Goal: Task Accomplishment & Management: Use online tool/utility

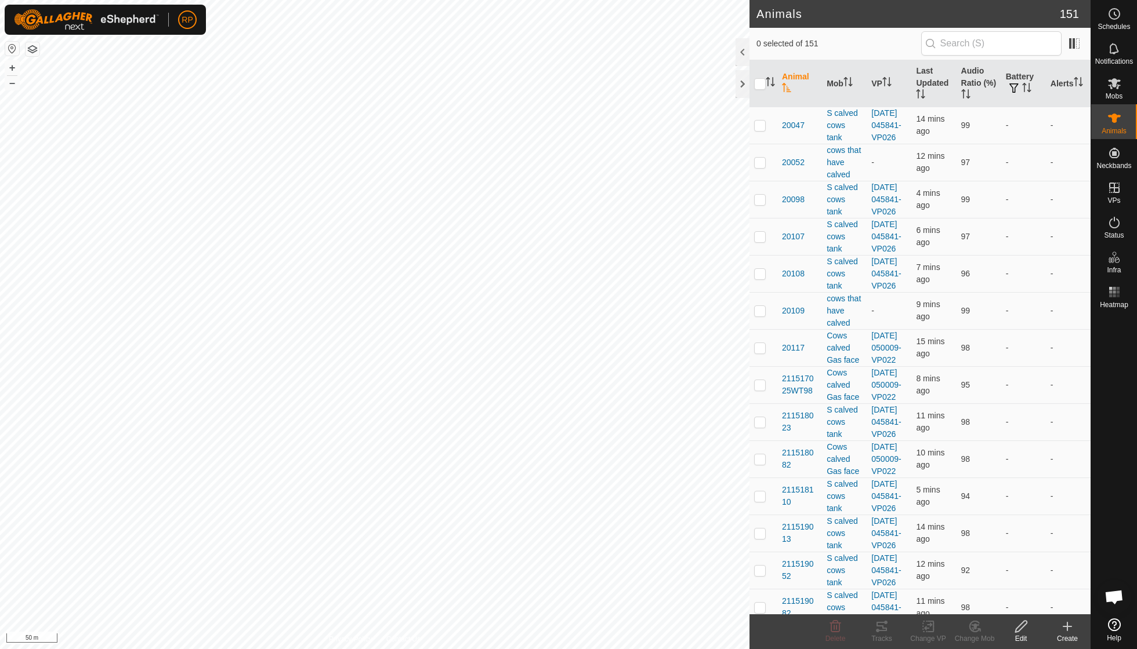
scroll to position [100, 0]
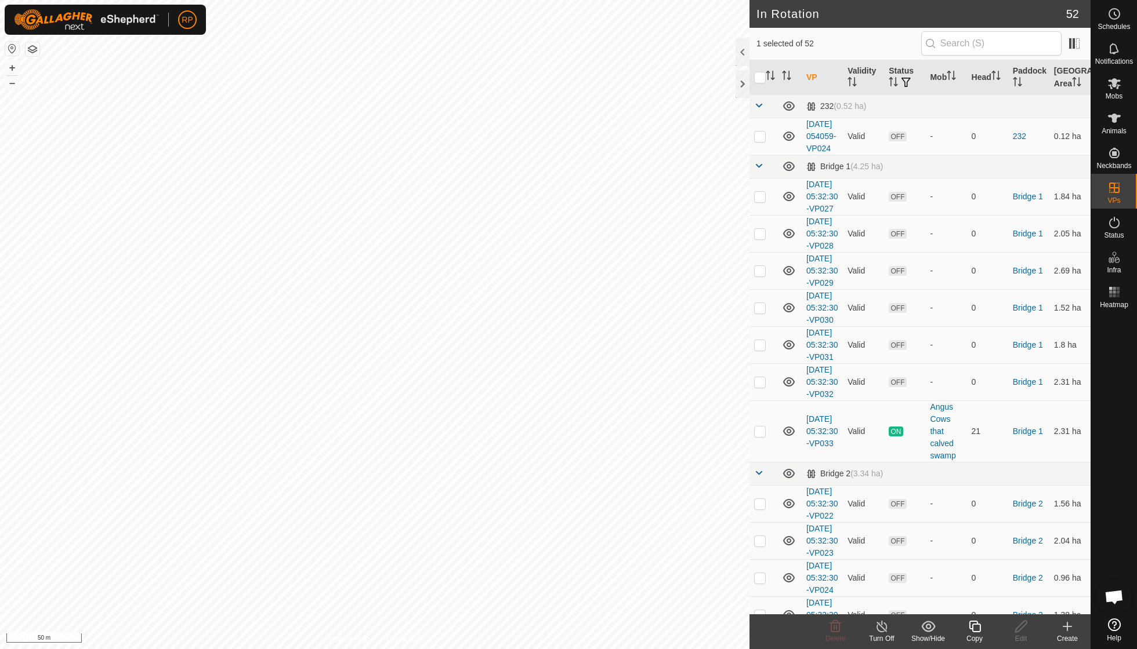
click at [970, 631] on icon at bounding box center [974, 627] width 14 height 14
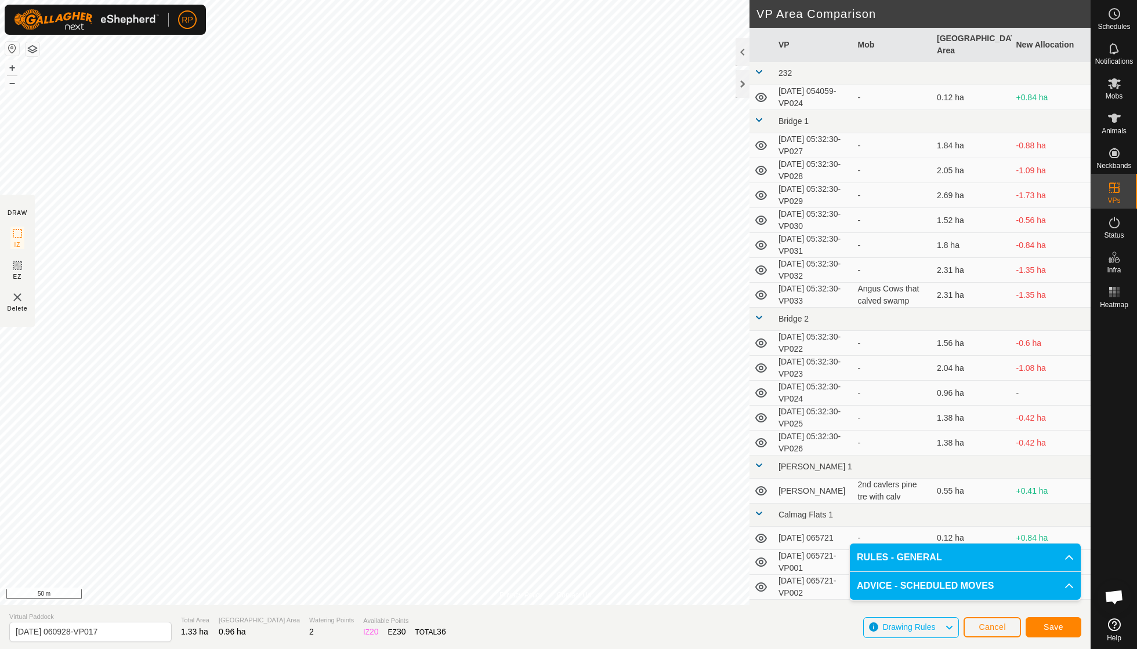
click at [1047, 629] on span "Save" at bounding box center [1053, 627] width 20 height 9
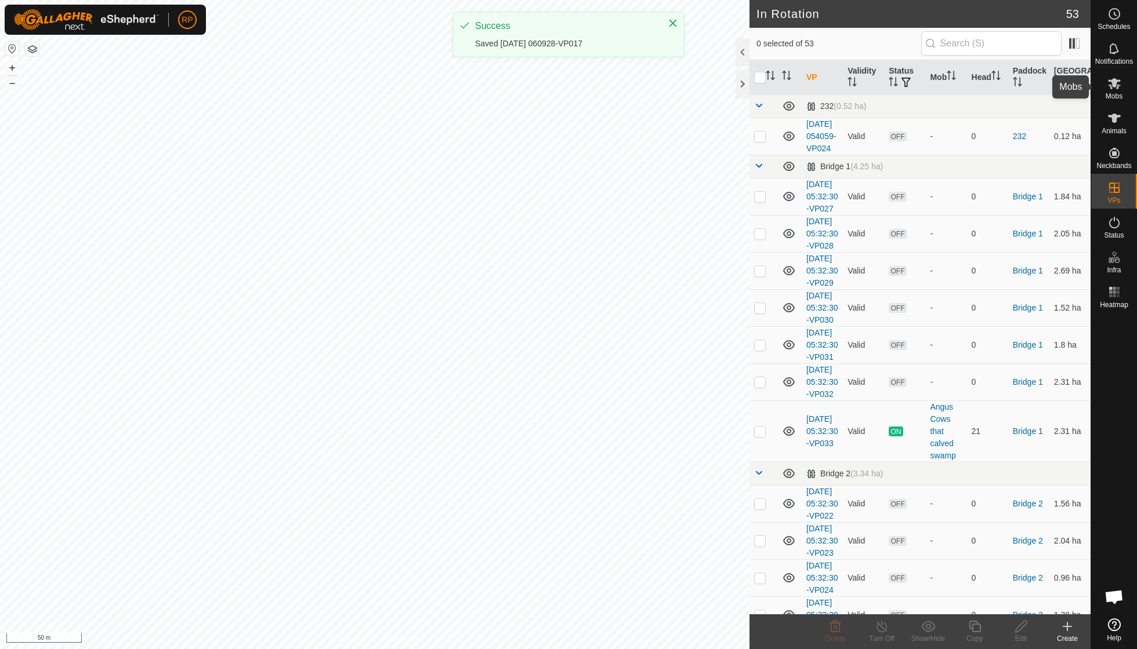
click at [1112, 88] on icon at bounding box center [1114, 83] width 13 height 11
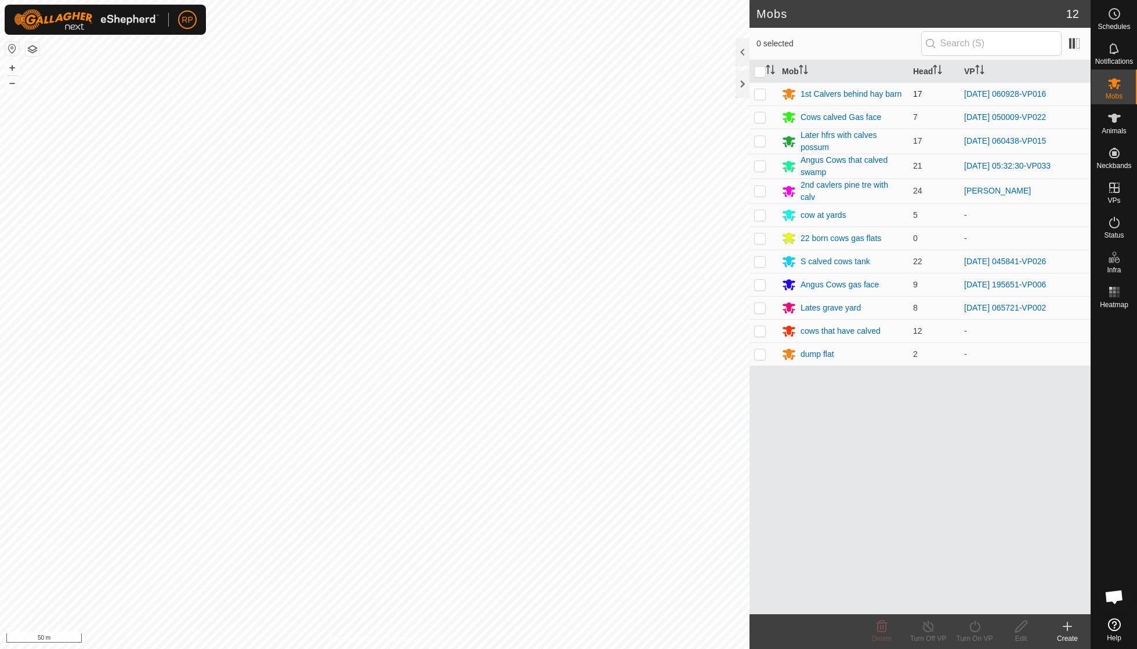
click at [760, 94] on p-checkbox at bounding box center [760, 93] width 12 height 9
checkbox input "true"
click at [970, 624] on icon at bounding box center [974, 627] width 14 height 14
click at [975, 608] on link "Now" at bounding box center [1009, 600] width 115 height 23
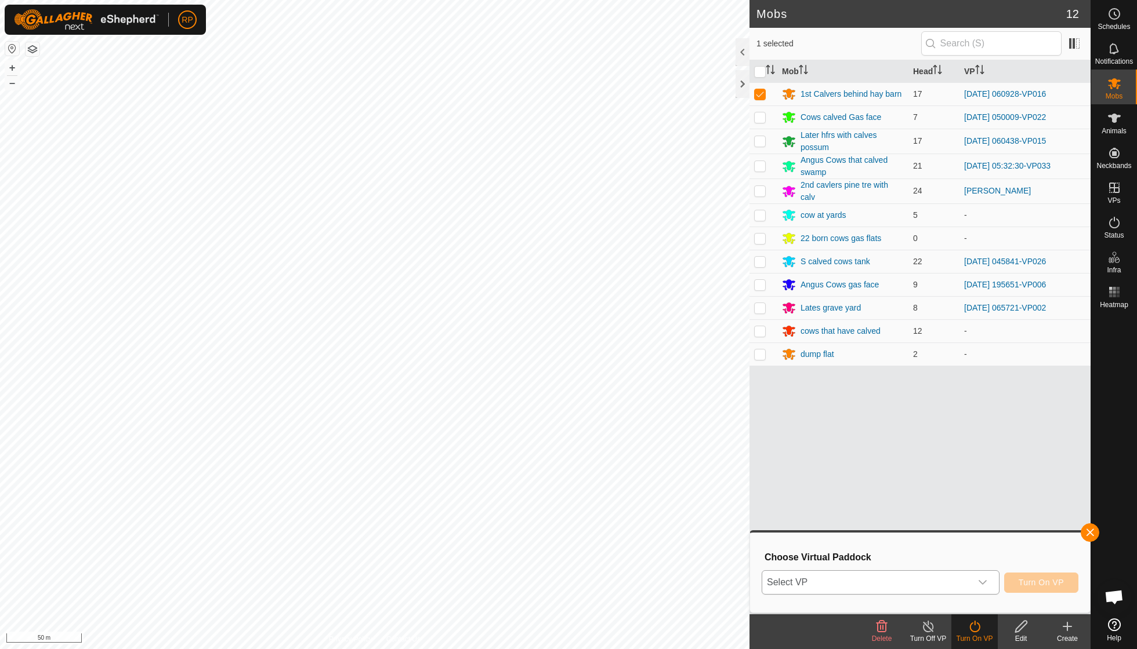
click at [978, 580] on icon "dropdown trigger" at bounding box center [982, 582] width 8 height 5
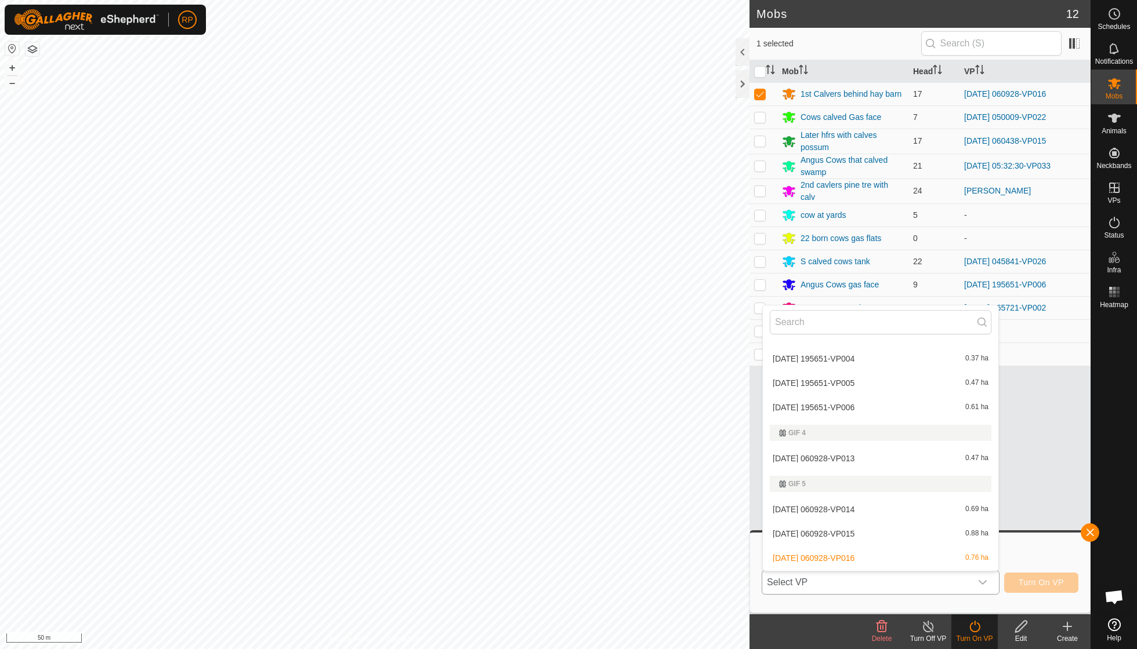
scroll to position [1076, 0]
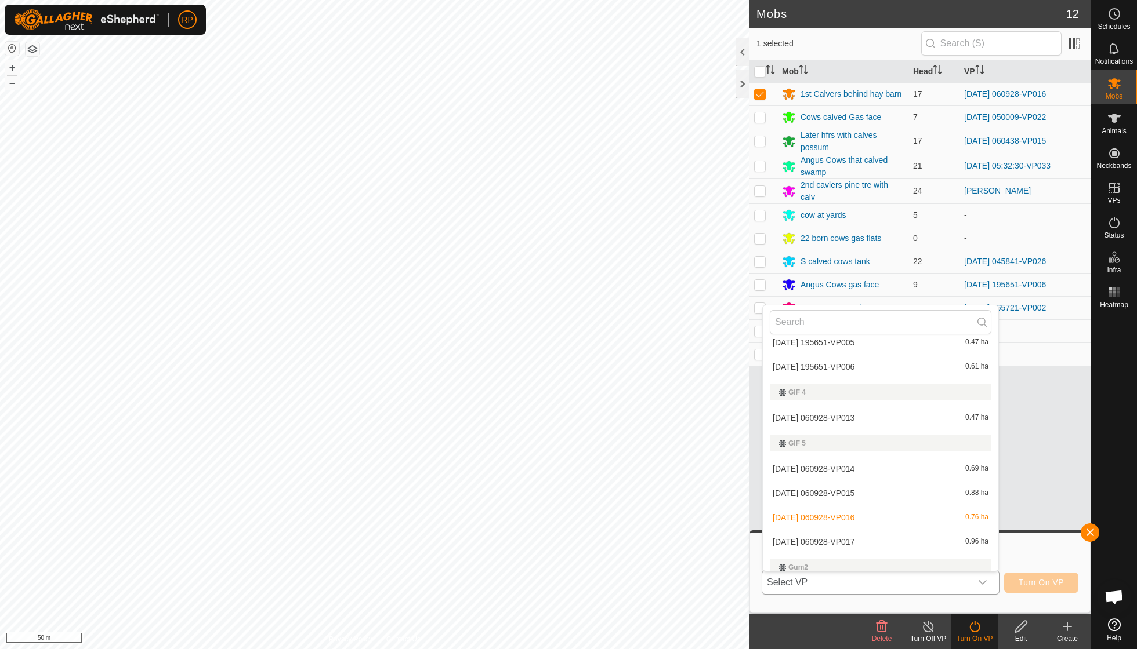
click at [791, 531] on li "[DATE] 060928-VP017 0.96 ha" at bounding box center [879, 542] width 235 height 23
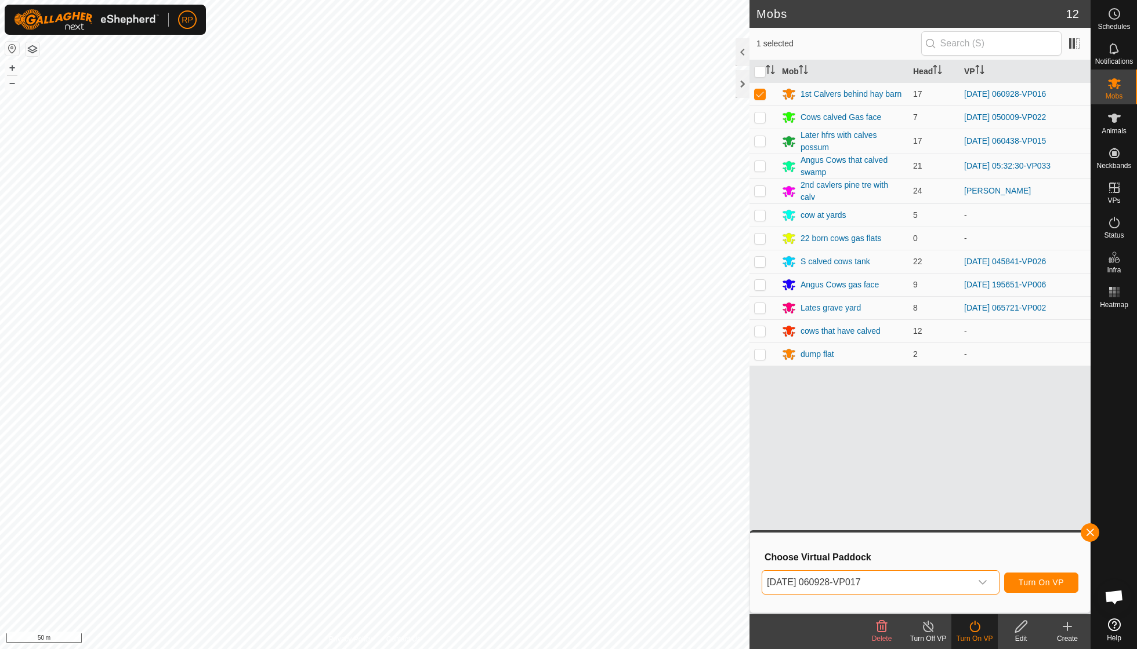
click at [1043, 581] on span "Turn On VP" at bounding box center [1040, 582] width 45 height 9
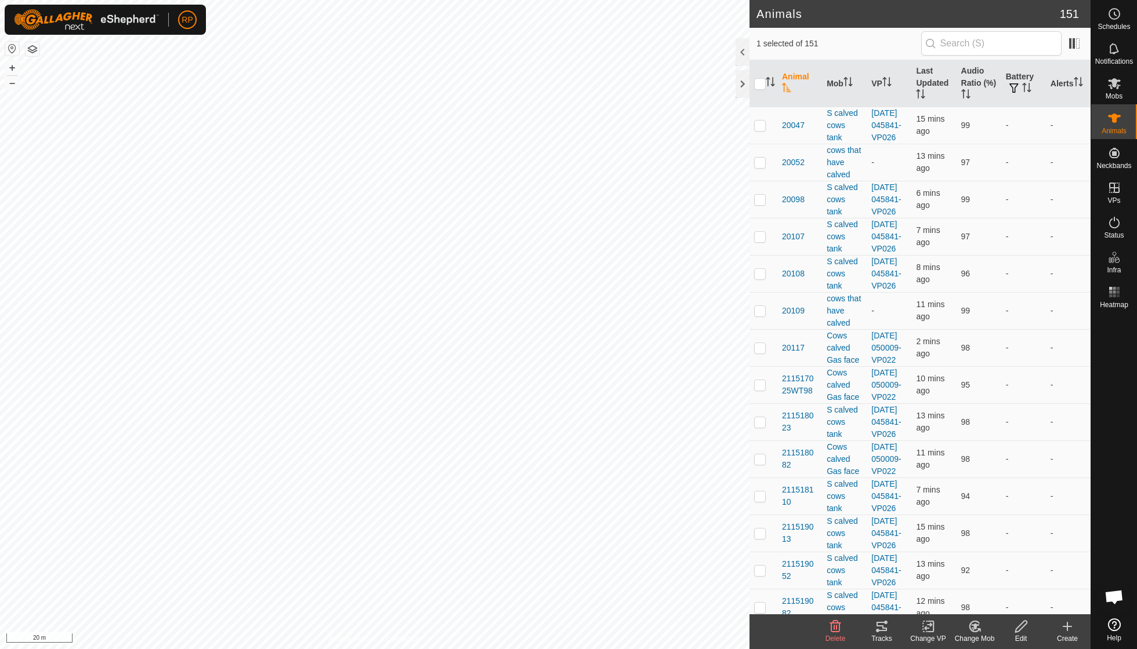
click at [971, 627] on icon at bounding box center [974, 627] width 14 height 14
click at [984, 604] on link "Remove from Mob" at bounding box center [1009, 600] width 115 height 23
checkbox input "false"
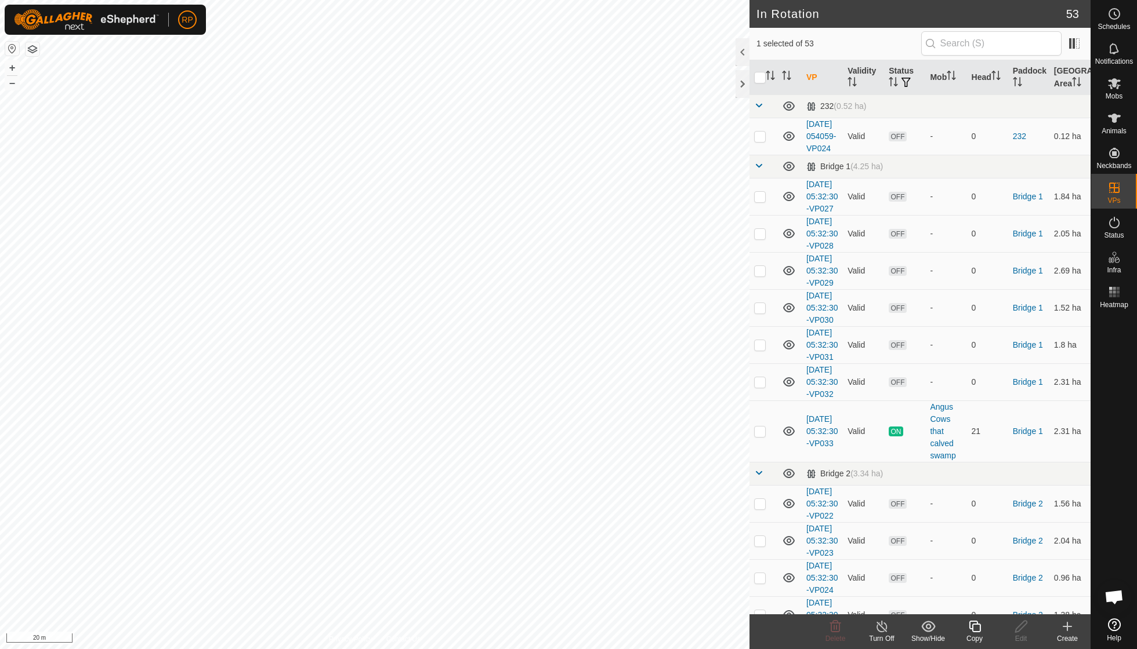
click at [972, 623] on icon at bounding box center [974, 627] width 14 height 14
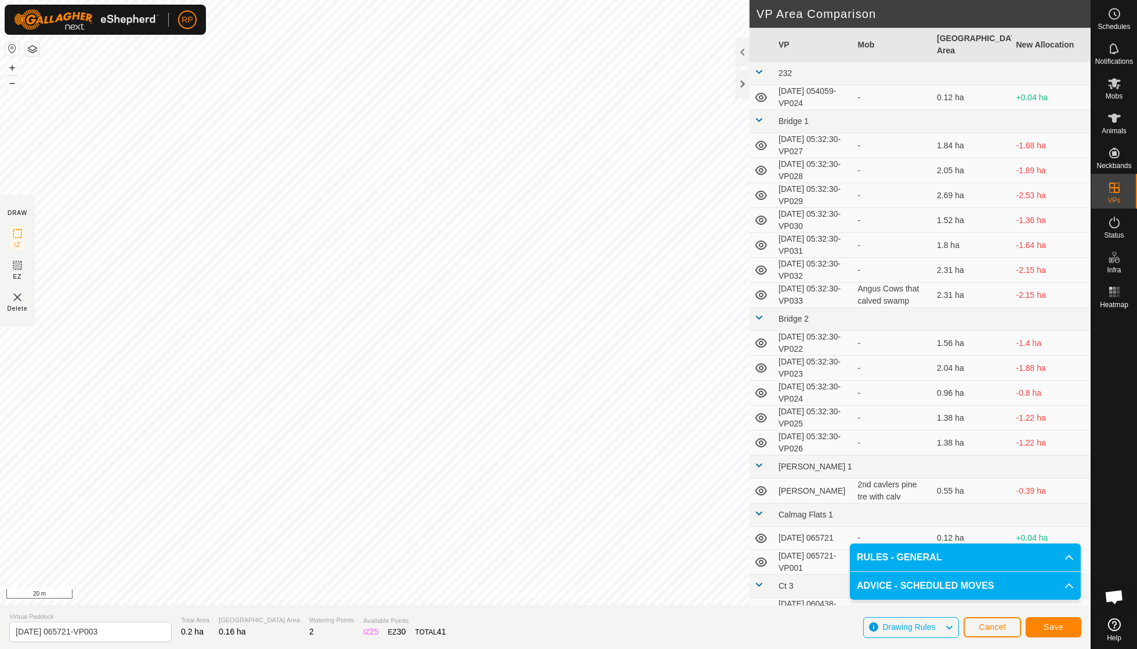
click at [1058, 627] on span "Save" at bounding box center [1053, 627] width 20 height 9
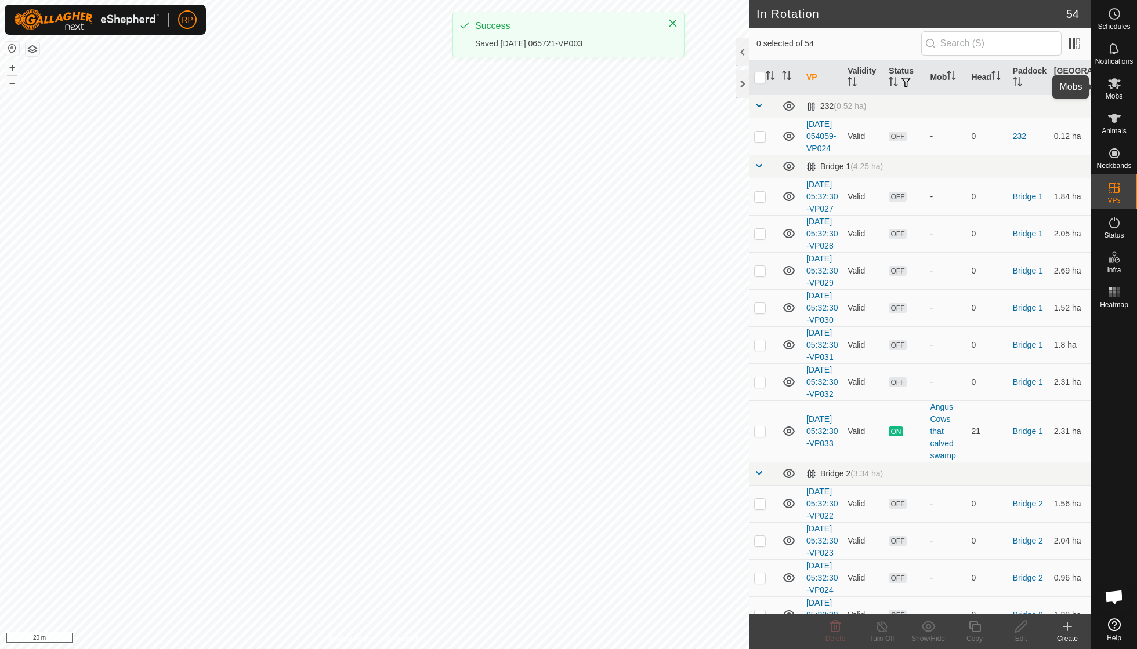
click at [1112, 95] on span "Mobs" at bounding box center [1113, 96] width 17 height 7
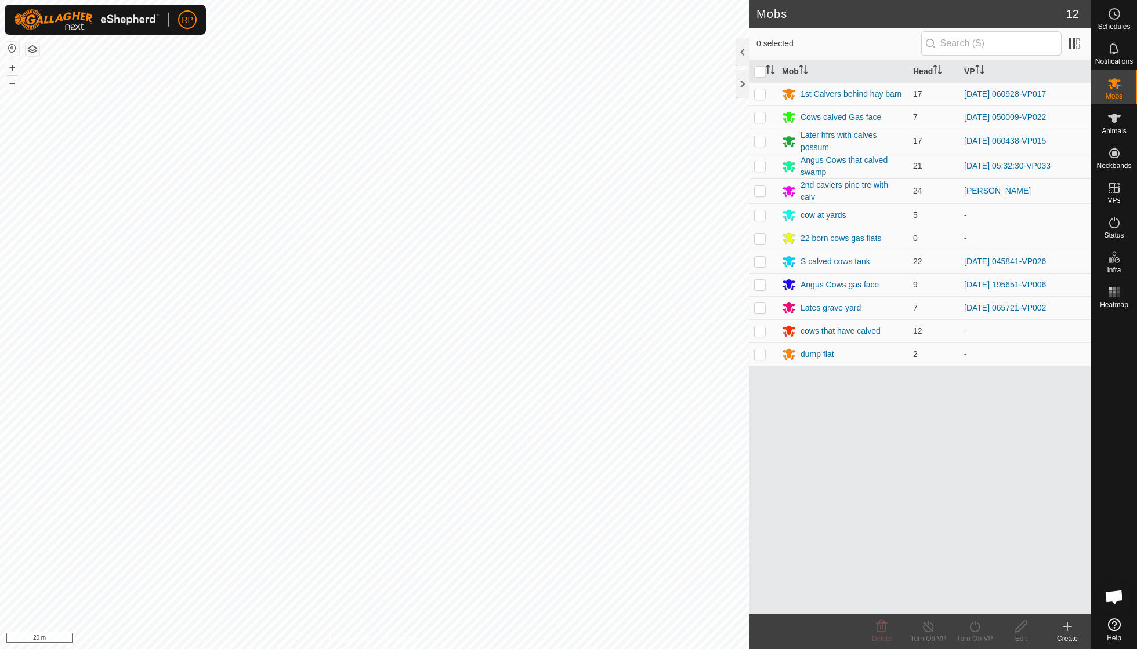
click at [757, 305] on p-checkbox at bounding box center [760, 307] width 12 height 9
checkbox input "true"
click at [979, 630] on div "RP Schedules Notifications Mobs Animals Neckbands VPs Status Infra Heatmap Help…" at bounding box center [568, 324] width 1137 height 649
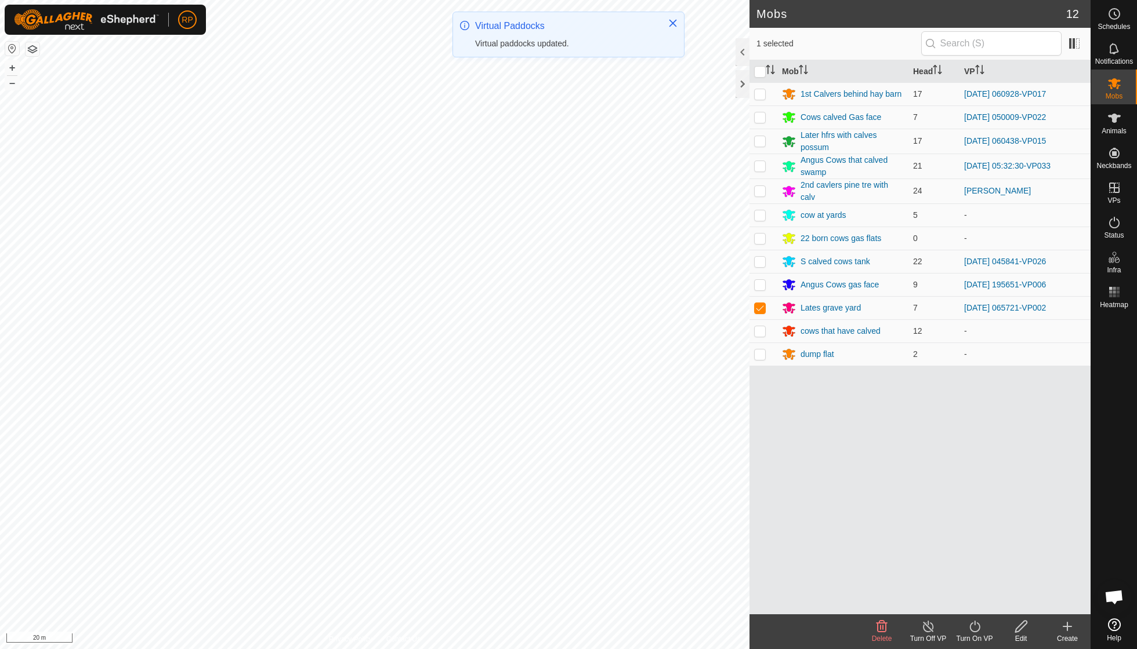
click at [978, 625] on icon at bounding box center [974, 627] width 14 height 14
click at [976, 602] on link "Now" at bounding box center [1009, 600] width 115 height 23
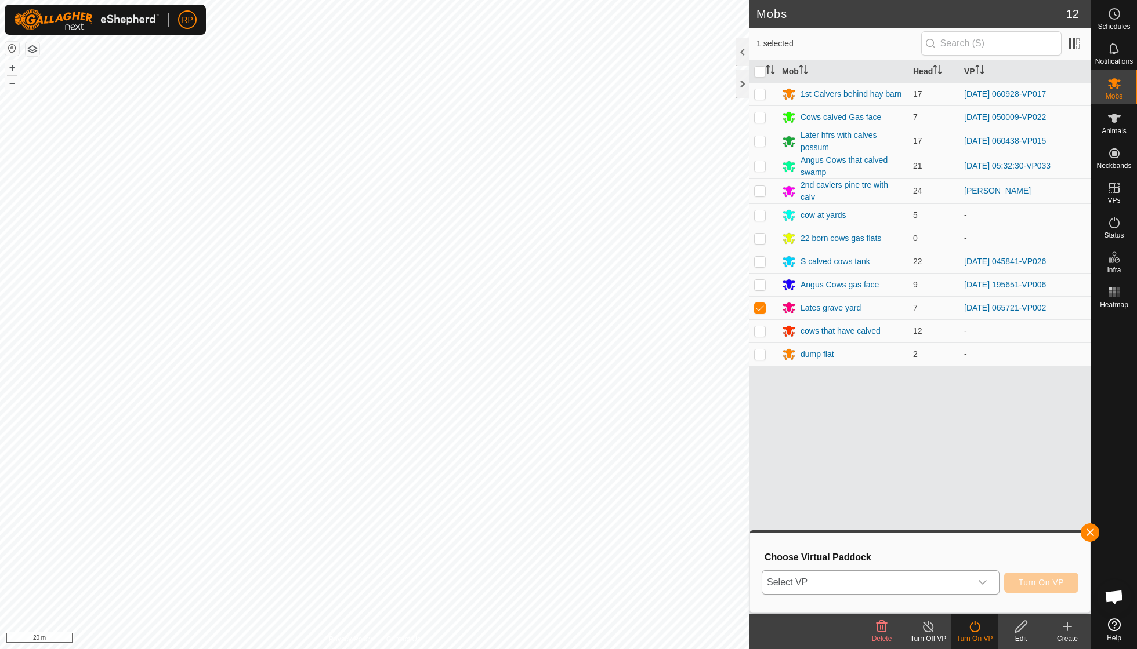
click at [979, 579] on icon "dropdown trigger" at bounding box center [982, 582] width 9 height 9
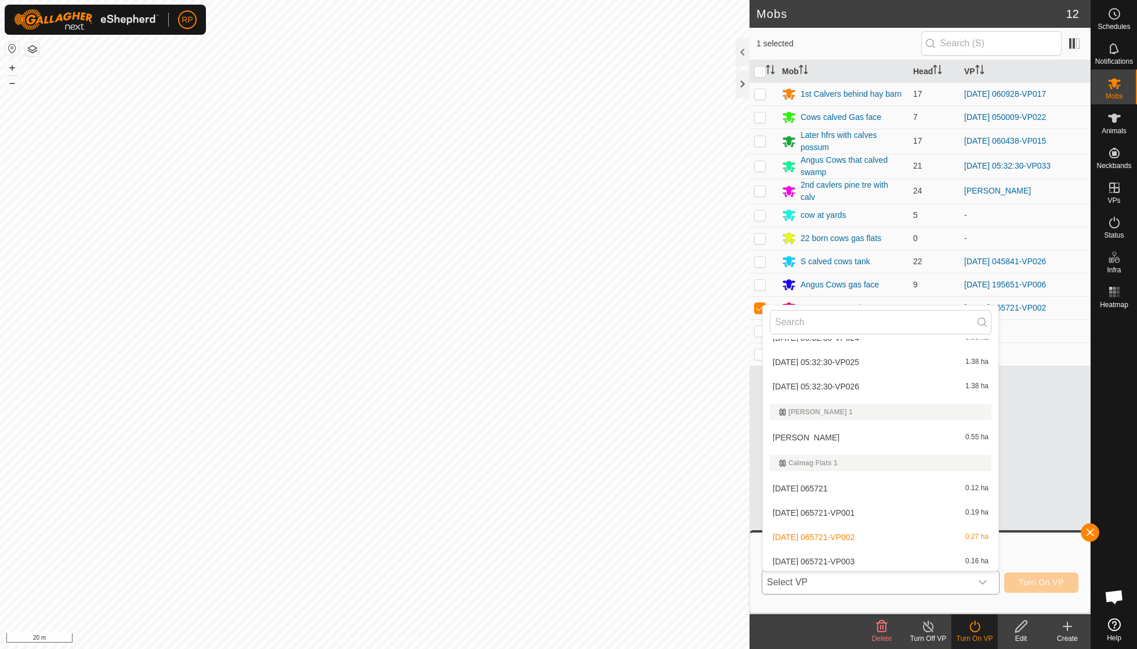
scroll to position [408, 0]
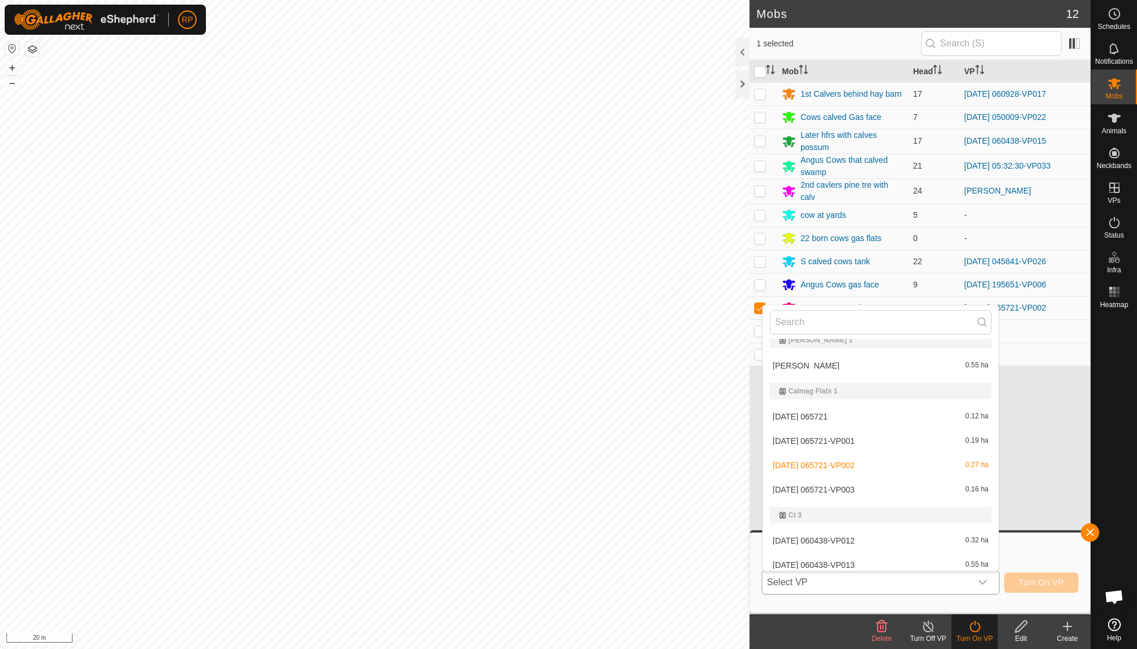
click at [843, 484] on li "[DATE] 065721-VP003 0.16 ha" at bounding box center [879, 489] width 235 height 23
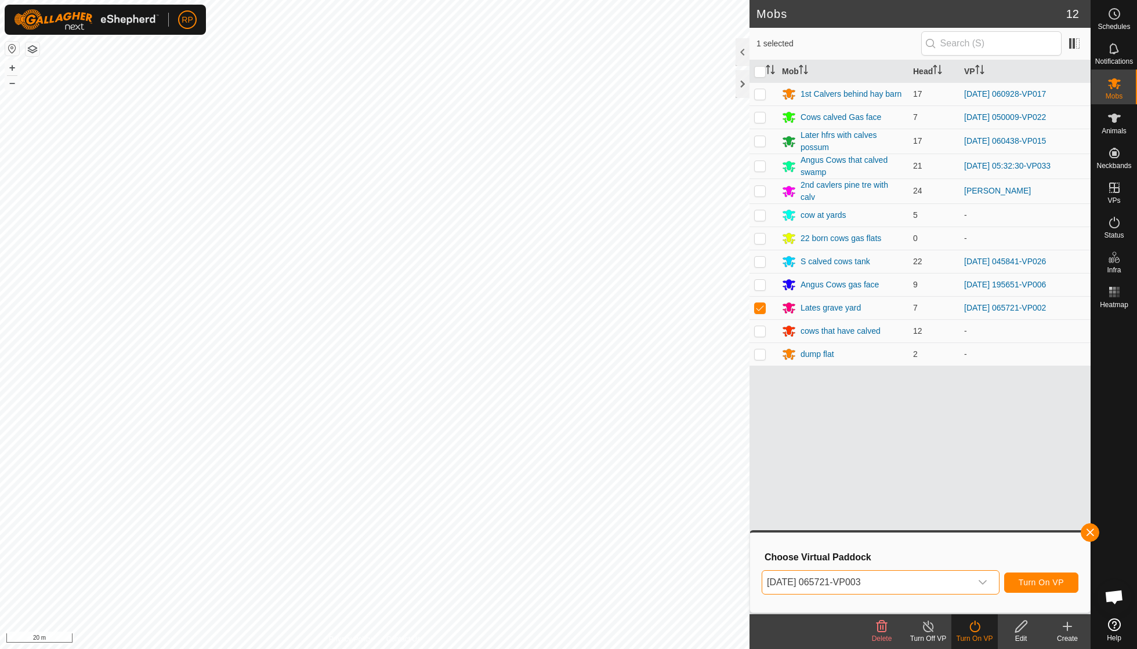
click at [1028, 579] on span "Turn On VP" at bounding box center [1040, 582] width 45 height 9
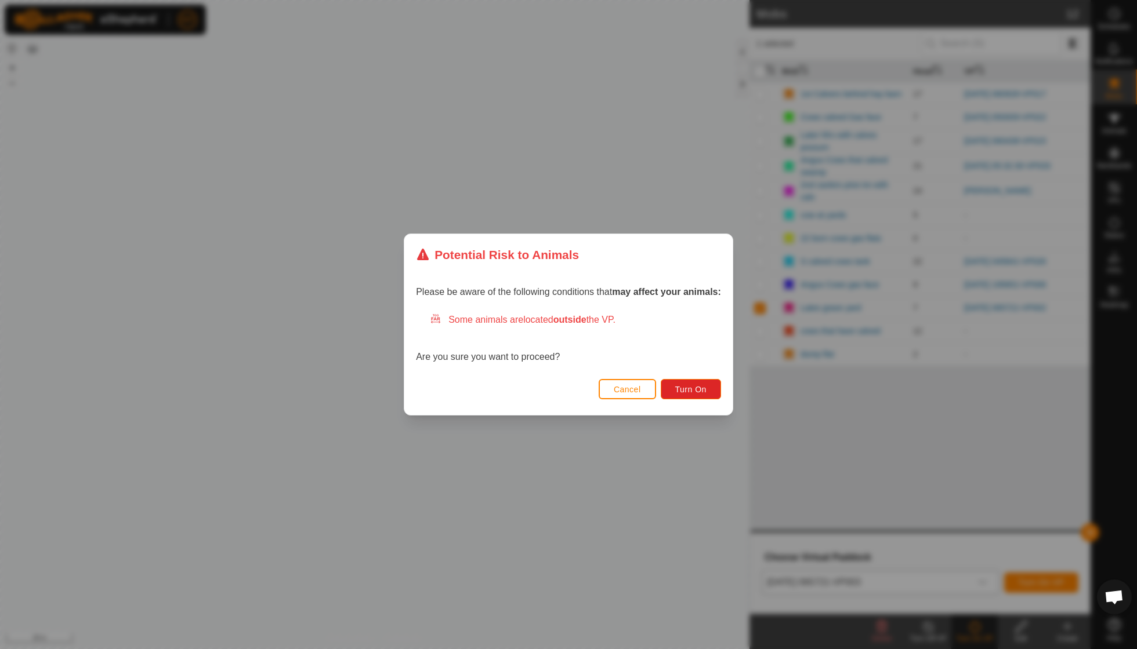
click at [698, 401] on div "Cancel Turn On" at bounding box center [568, 395] width 328 height 39
click at [688, 388] on span "Turn On" at bounding box center [690, 389] width 31 height 9
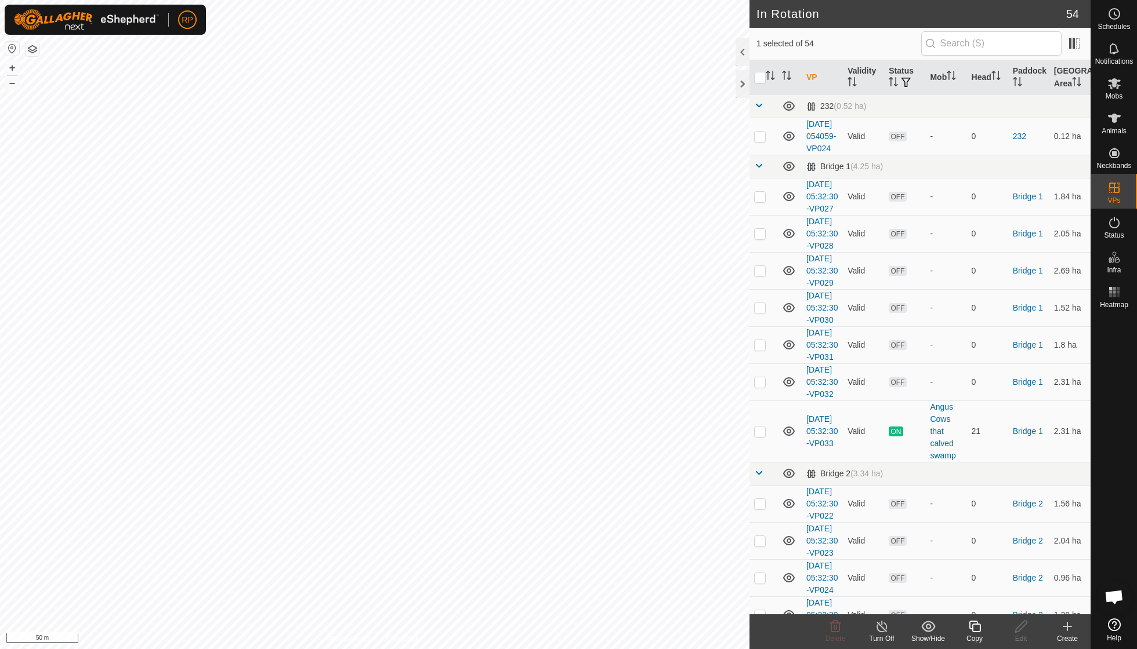
click at [974, 624] on icon at bounding box center [974, 627] width 14 height 14
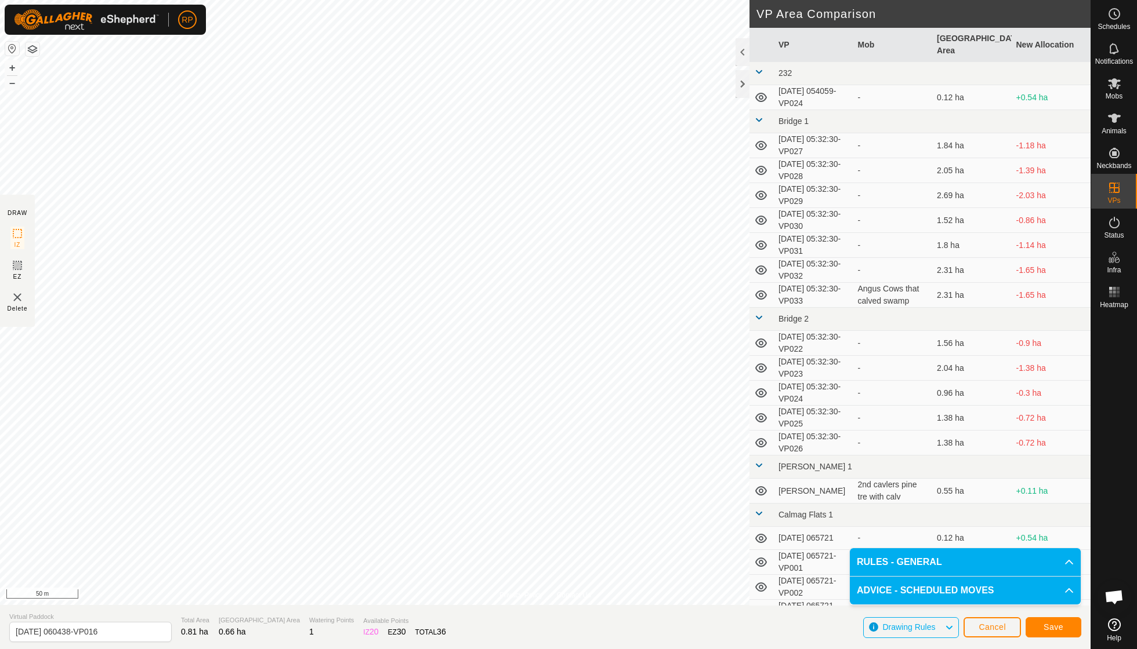
click at [1046, 625] on span "Save" at bounding box center [1053, 627] width 20 height 9
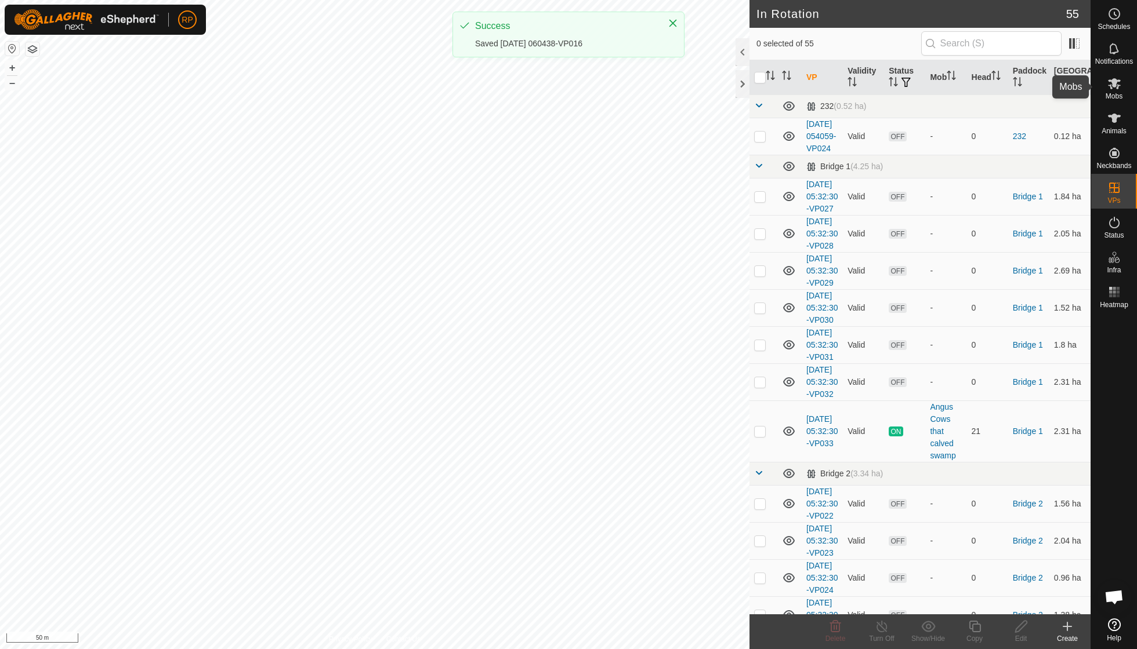
click at [1113, 93] on span "Mobs" at bounding box center [1113, 96] width 17 height 7
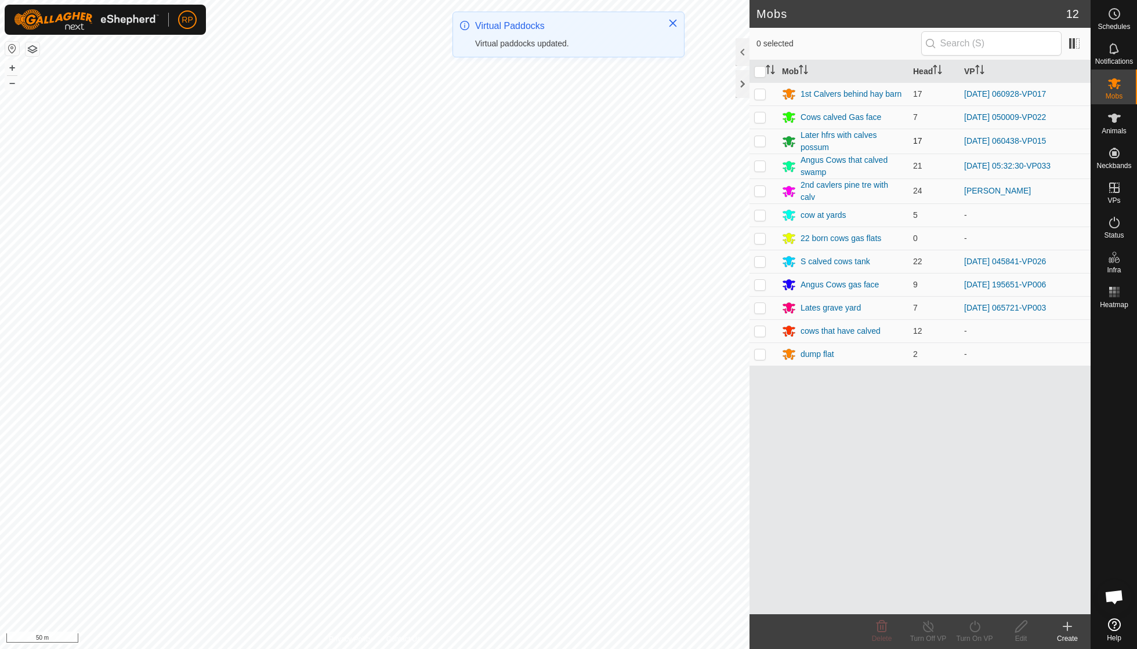
click at [760, 141] on p-checkbox at bounding box center [760, 140] width 12 height 9
checkbox input "true"
click at [970, 631] on icon at bounding box center [974, 627] width 14 height 14
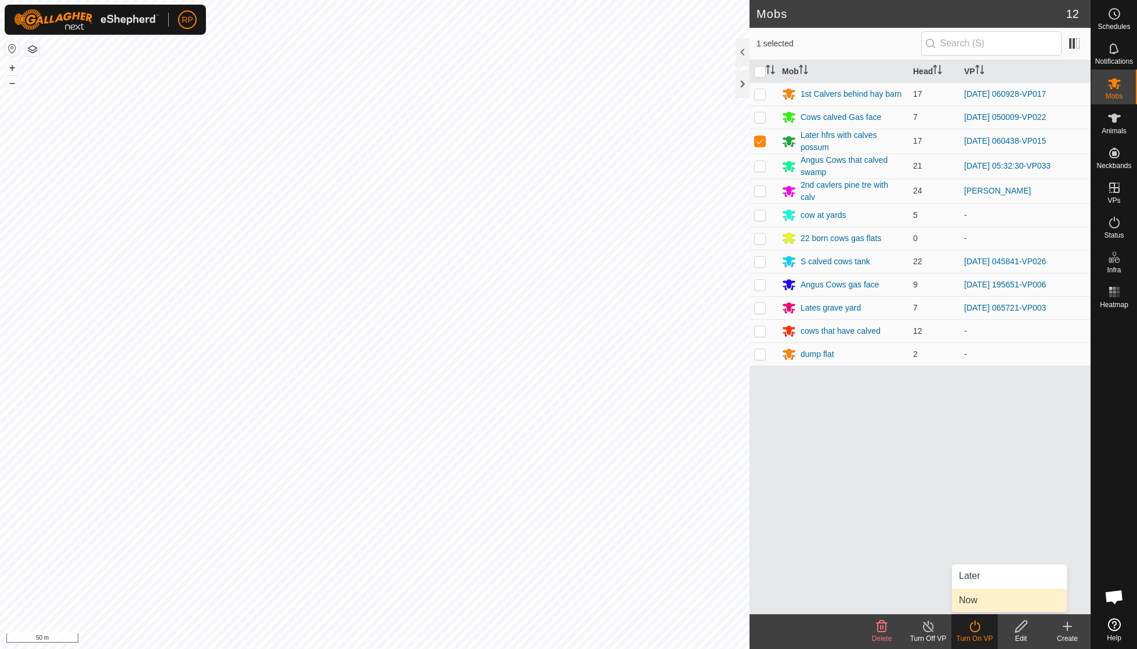
click at [977, 598] on link "Now" at bounding box center [1009, 600] width 115 height 23
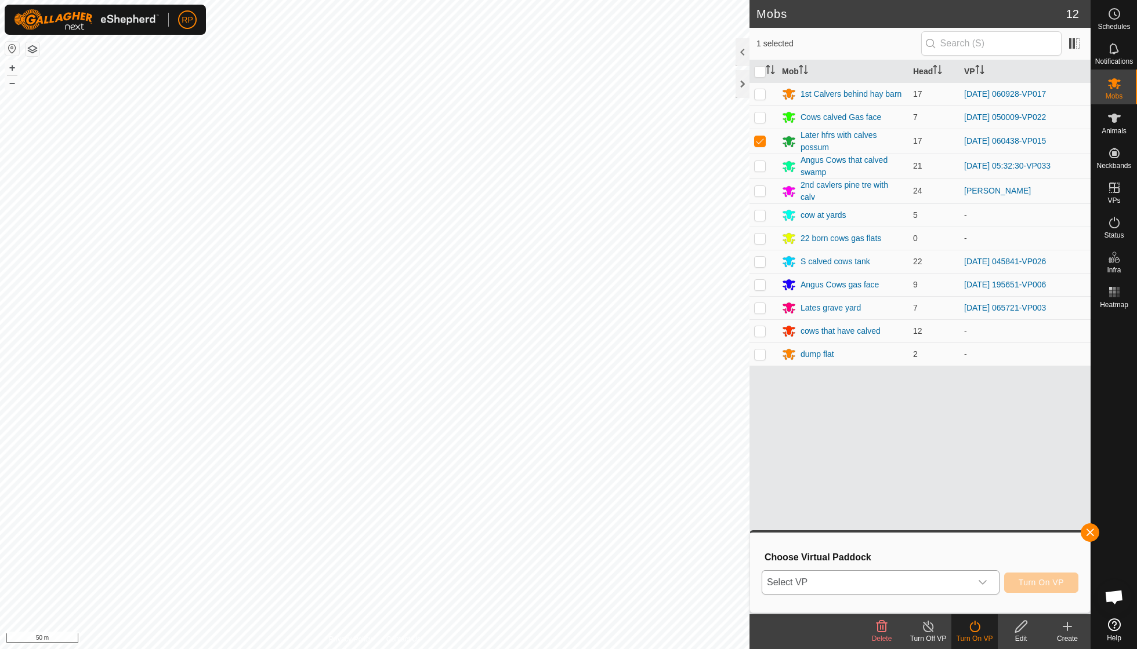
click at [980, 583] on icon "dropdown trigger" at bounding box center [982, 582] width 8 height 5
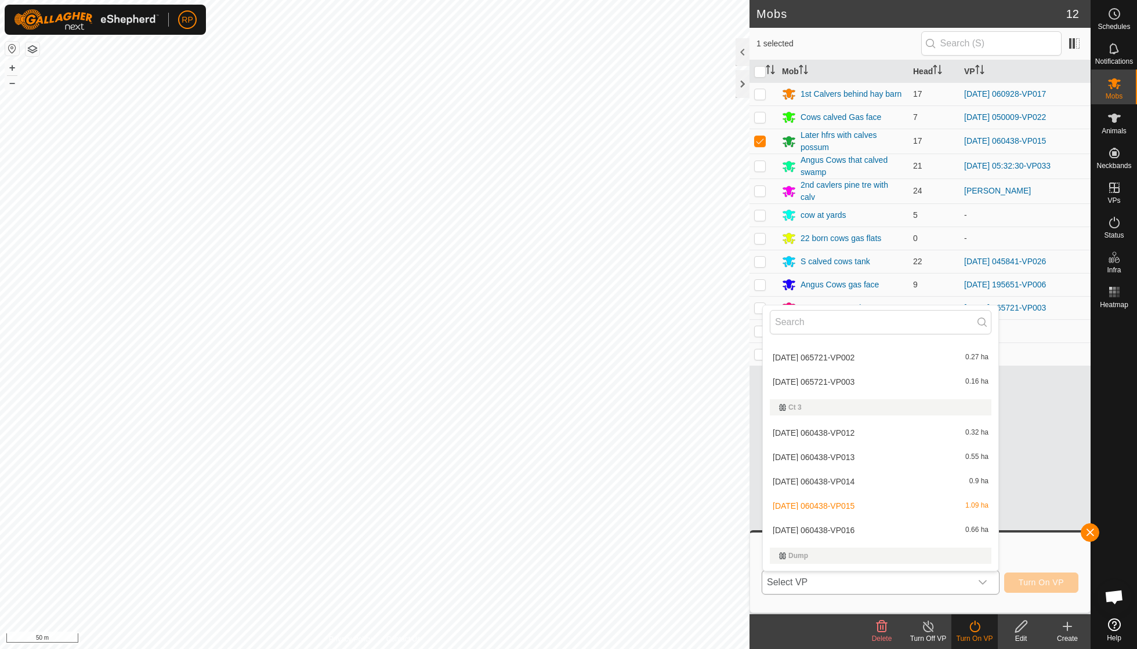
scroll to position [527, 0]
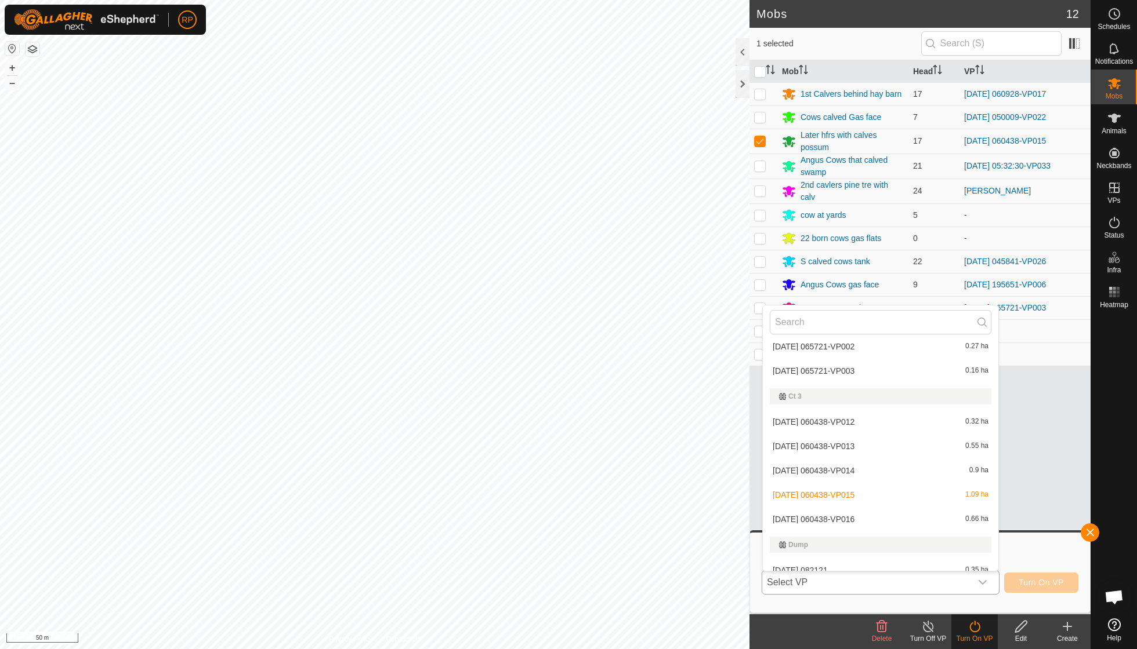
click at [864, 509] on li "[DATE] 060438-VP016 0.66 ha" at bounding box center [879, 519] width 235 height 23
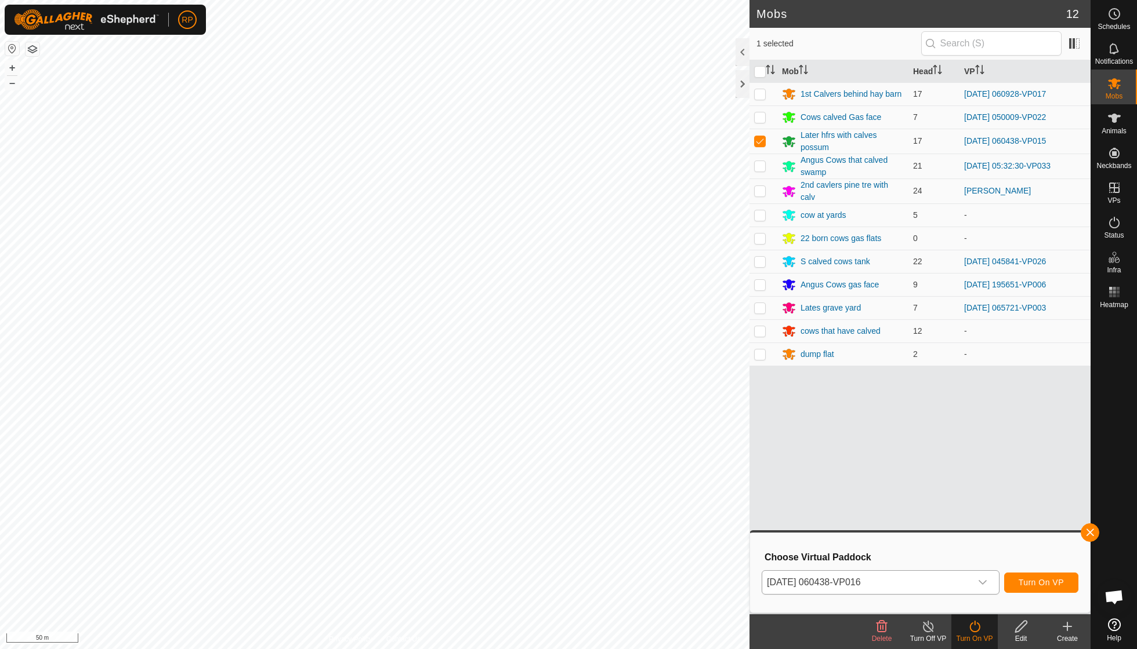
click at [1038, 586] on span "Turn On VP" at bounding box center [1040, 582] width 45 height 9
